Goal: Information Seeking & Learning: Learn about a topic

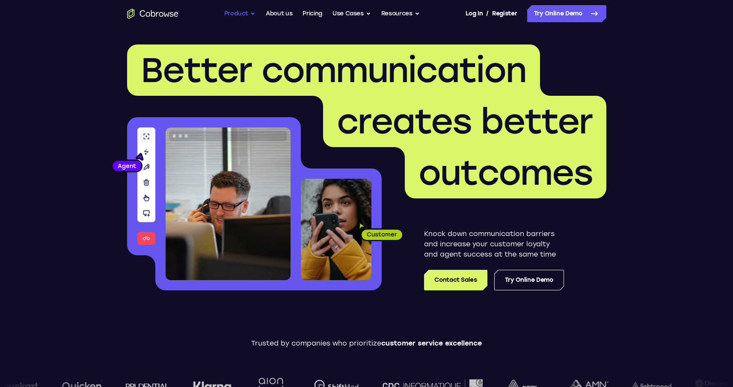
click at [245, 14] on button "Product" at bounding box center [240, 13] width 32 height 17
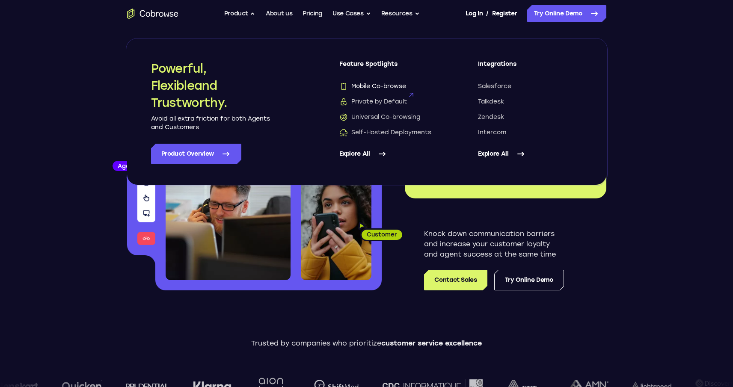
click at [371, 85] on span "Mobile Co-browse" at bounding box center [373, 86] width 67 height 9
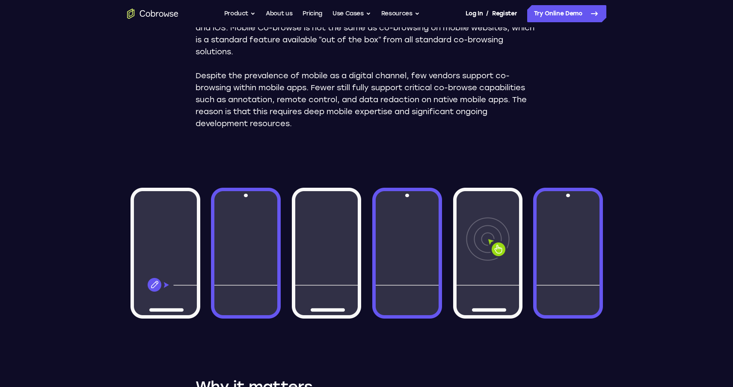
scroll to position [173, 0]
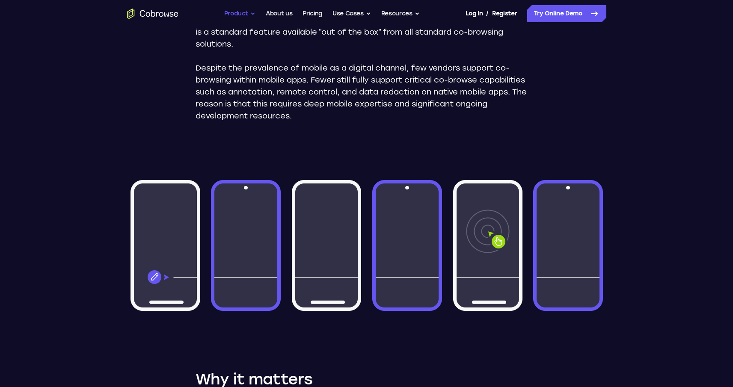
click at [246, 12] on button "Product" at bounding box center [240, 13] width 32 height 17
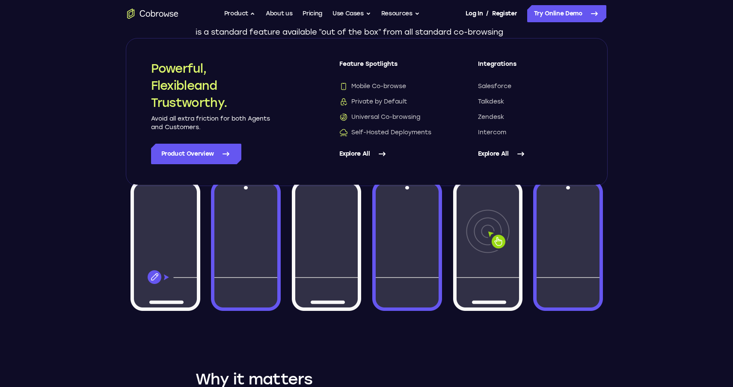
click at [372, 122] on div "Mobile Co-browse Private by Default Universal Co-browsing Self-Hosted Deploymen…" at bounding box center [392, 109] width 104 height 55
click at [370, 117] on span "Universal Co-browsing" at bounding box center [380, 117] width 81 height 9
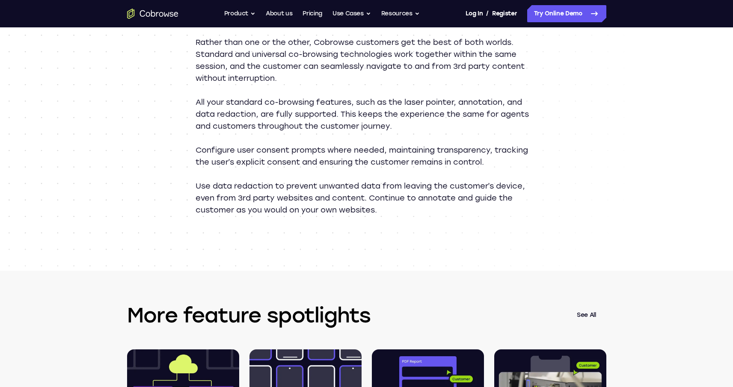
scroll to position [956, 0]
